Goal: Complete application form: Complete application form

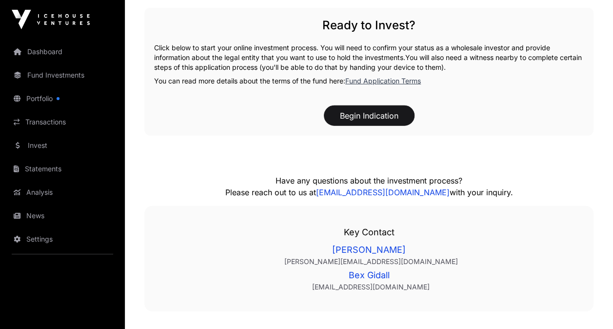
scroll to position [1304, 0]
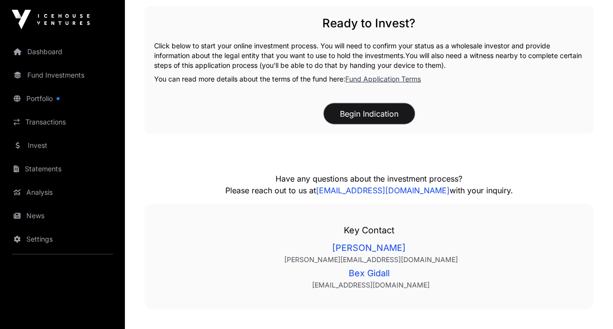
click at [364, 112] on button "Begin Indication" at bounding box center [369, 113] width 91 height 20
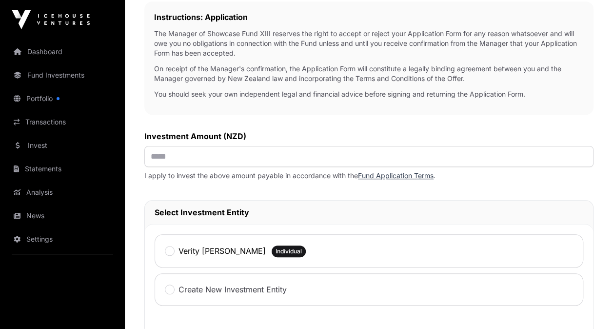
scroll to position [340, 0]
click at [190, 160] on input "text" at bounding box center [368, 155] width 449 height 21
type input "*******"
click at [163, 250] on div "Verity [PERSON_NAME] Individual" at bounding box center [369, 250] width 429 height 33
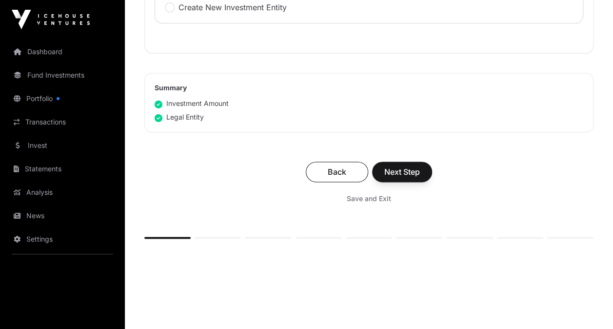
scroll to position [650, 0]
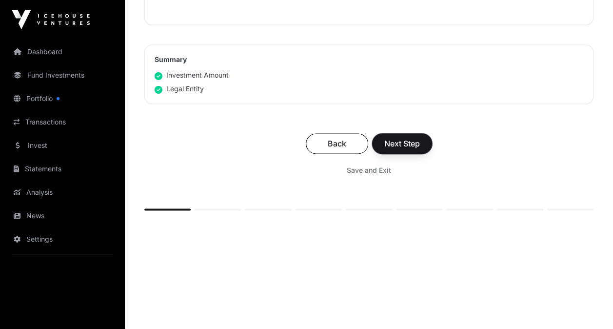
click at [408, 139] on span "Next Step" at bounding box center [403, 144] width 36 height 12
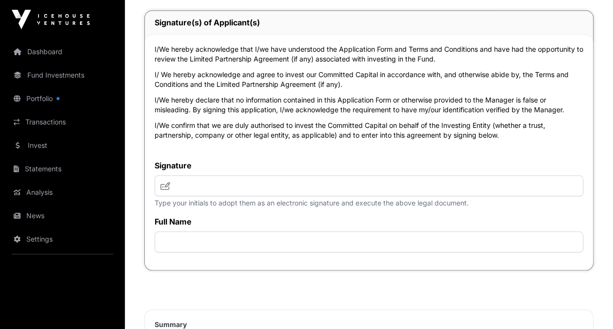
scroll to position [4086, 0]
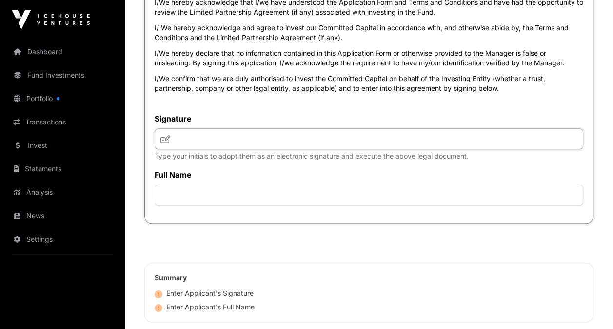
click at [257, 149] on input "text" at bounding box center [369, 138] width 429 height 21
type input "***"
click at [215, 205] on input "text" at bounding box center [369, 194] width 429 height 21
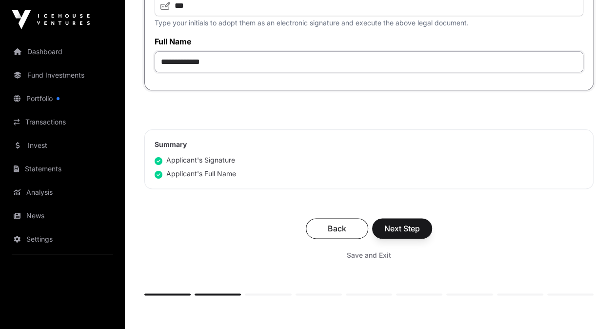
scroll to position [4207, 0]
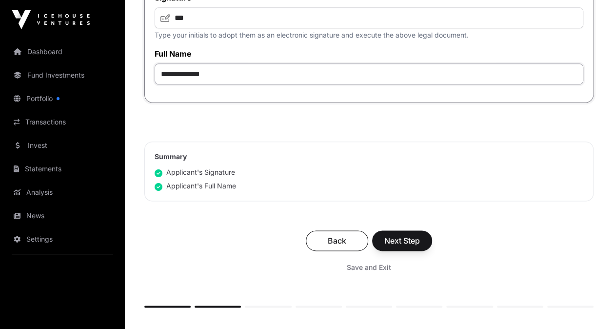
click at [187, 84] on input "**********" at bounding box center [369, 73] width 429 height 21
type input "**********"
click at [399, 246] on span "Next Step" at bounding box center [403, 241] width 36 height 12
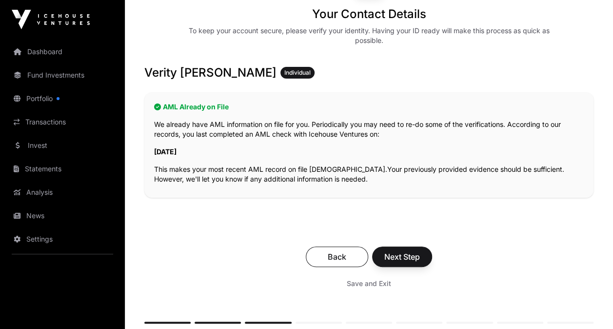
scroll to position [146, 0]
click at [399, 251] on span "Next Step" at bounding box center [403, 256] width 36 height 12
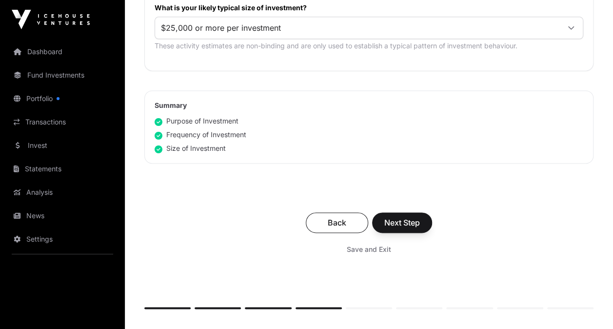
scroll to position [629, 0]
click at [399, 221] on span "Next Step" at bounding box center [403, 222] width 36 height 12
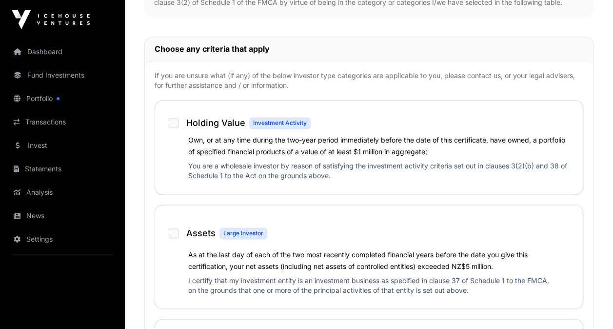
scroll to position [674, 0]
click at [399, 221] on div "Assets Large Investor" at bounding box center [369, 228] width 408 height 29
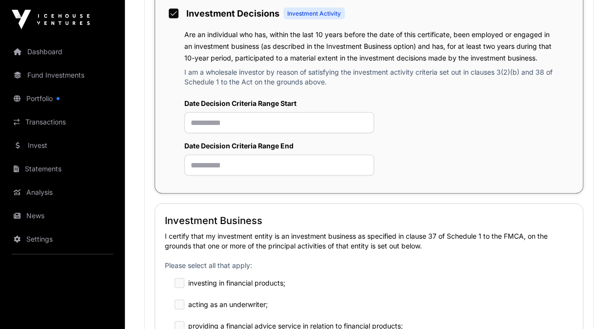
scroll to position [1122, 0]
click at [228, 120] on input "text" at bounding box center [279, 122] width 190 height 21
type input "**********"
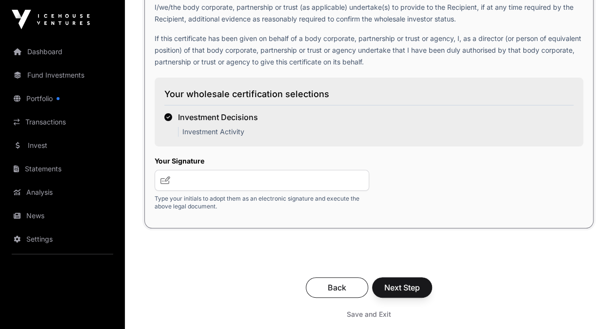
scroll to position [1826, 0]
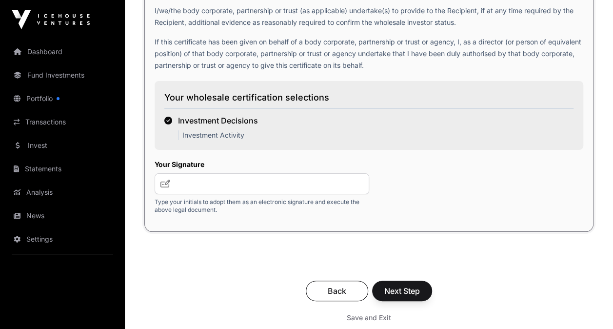
type input "**********"
click at [190, 186] on input "text" at bounding box center [262, 183] width 215 height 21
type input "***"
click at [414, 295] on span "Next Step" at bounding box center [403, 291] width 36 height 12
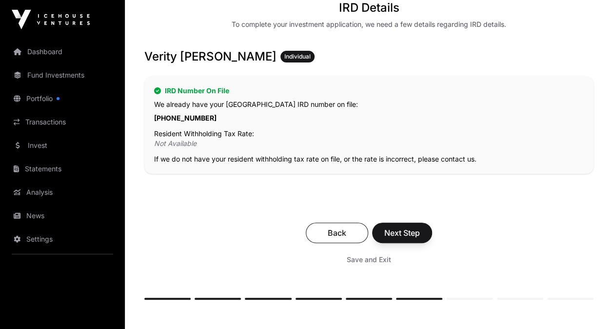
scroll to position [152, 0]
click at [406, 227] on span "Next Step" at bounding box center [403, 232] width 36 height 12
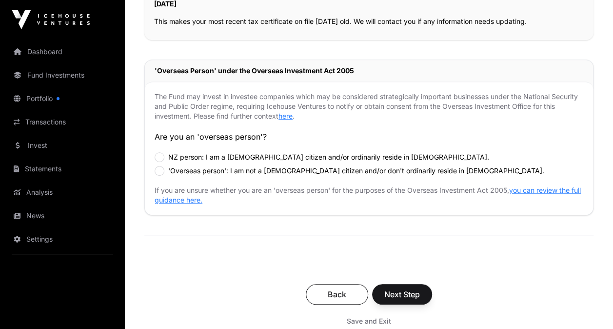
scroll to position [286, 0]
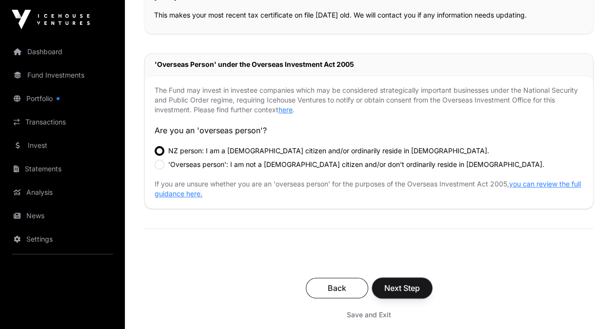
click at [405, 286] on span "Next Step" at bounding box center [403, 288] width 36 height 12
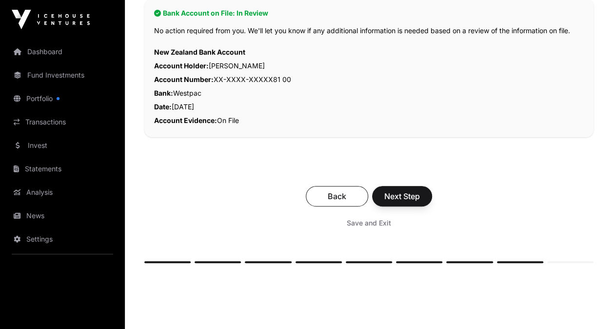
scroll to position [240, 0]
click at [394, 186] on button "Next Step" at bounding box center [402, 195] width 60 height 20
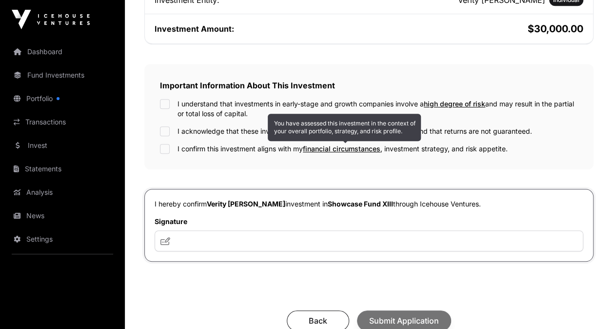
scroll to position [286, 0]
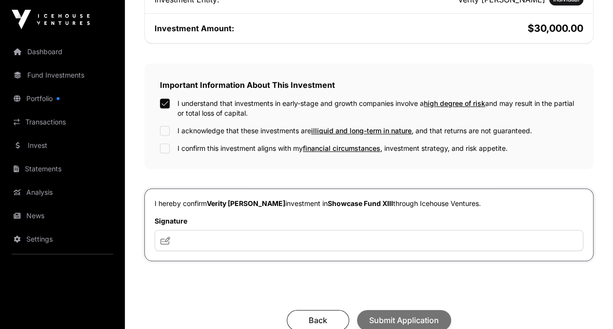
click at [162, 123] on div "I understand that investments in early-stage and growth companies involve a hig…" at bounding box center [369, 126] width 418 height 55
click at [163, 152] on div "Important Information About This Investment I understand that investments in ea…" at bounding box center [368, 115] width 449 height 105
click at [194, 234] on input "text" at bounding box center [369, 240] width 429 height 21
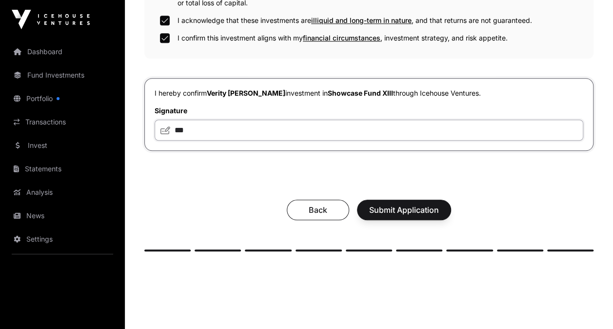
scroll to position [398, 0]
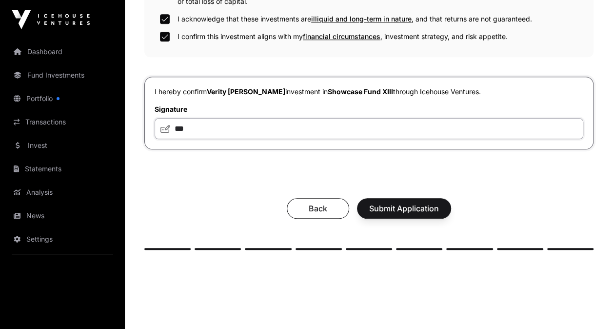
type input "***"
click at [413, 203] on span "Submit Application" at bounding box center [404, 209] width 70 height 12
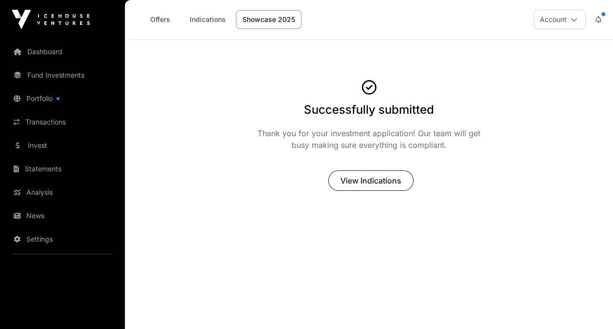
click at [40, 94] on link "Portfolio" at bounding box center [62, 98] width 109 height 21
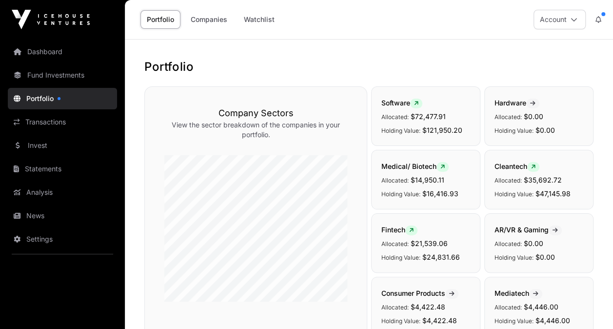
click at [38, 48] on link "Dashboard" at bounding box center [62, 51] width 109 height 21
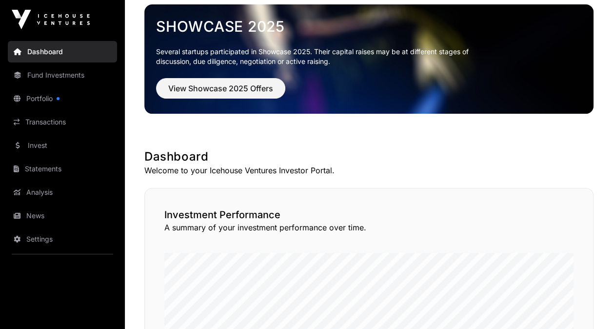
scroll to position [49, 0]
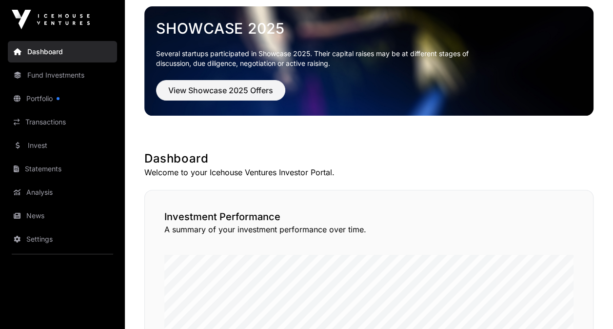
click at [48, 74] on link "Fund Investments" at bounding box center [62, 74] width 109 height 21
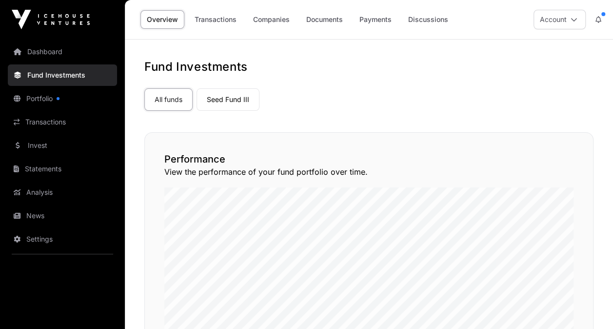
click at [38, 49] on link "Dashboard" at bounding box center [62, 51] width 109 height 21
